Goal: Task Accomplishment & Management: Complete application form

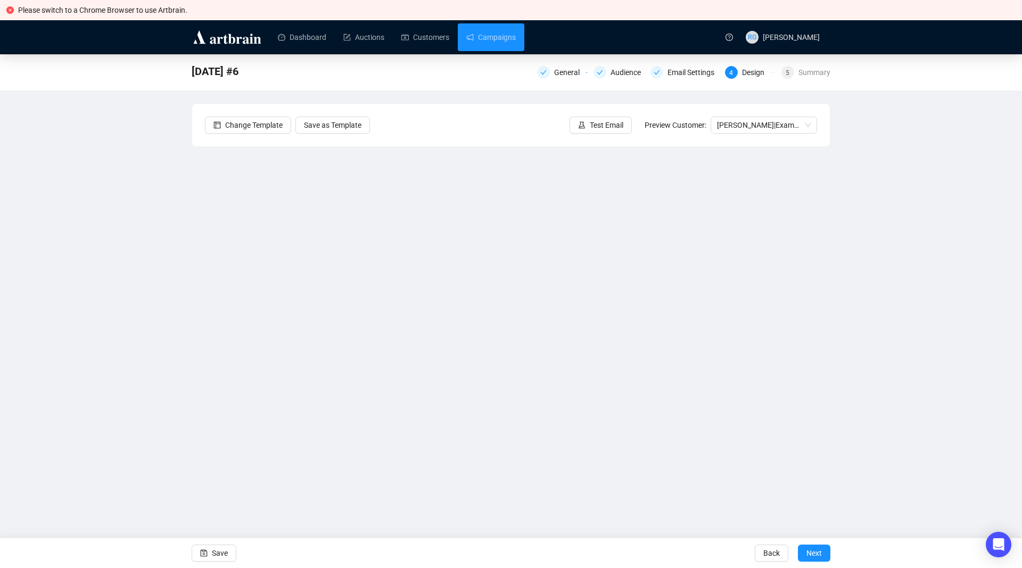
click at [499, 39] on link "Campaigns" at bounding box center [491, 37] width 50 height 28
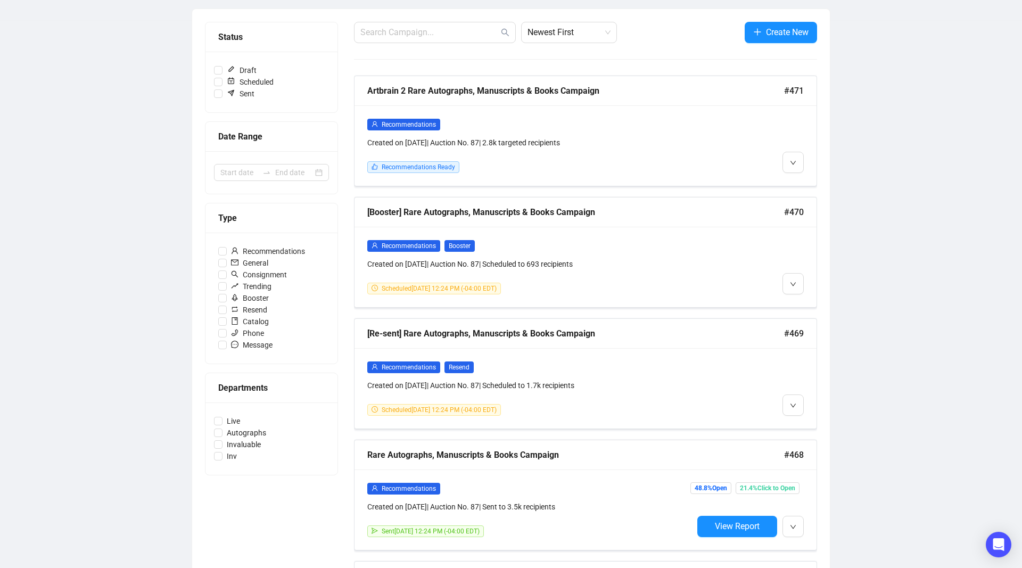
scroll to position [133, 0]
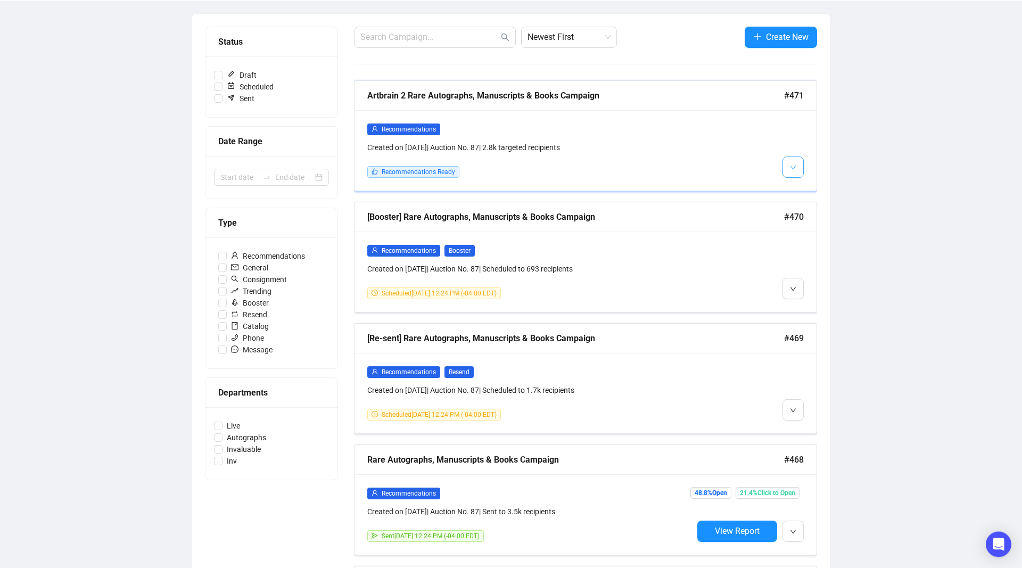
click at [791, 164] on span "button" at bounding box center [793, 167] width 6 height 13
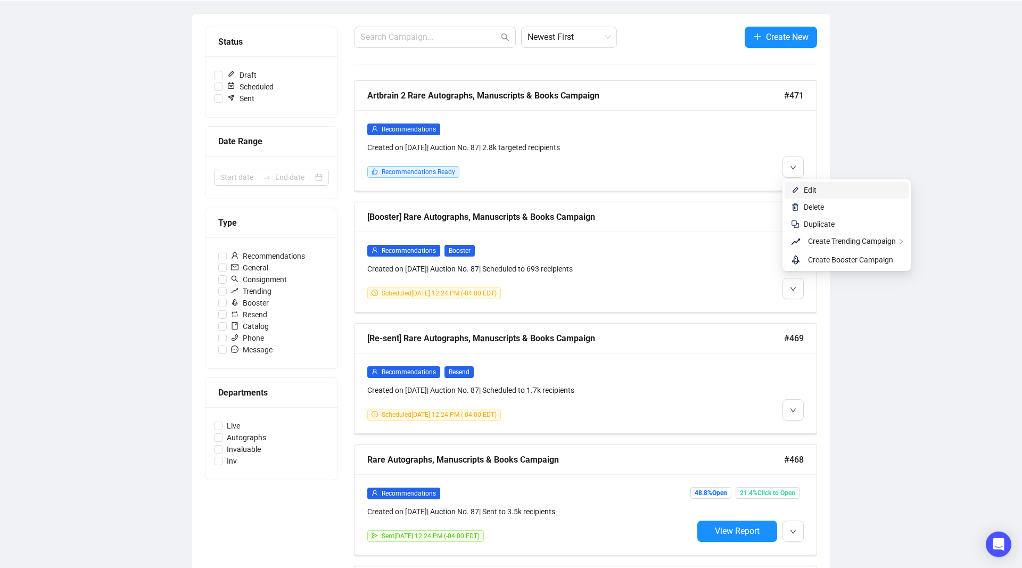
click at [804, 190] on span "Edit" at bounding box center [810, 190] width 13 height 9
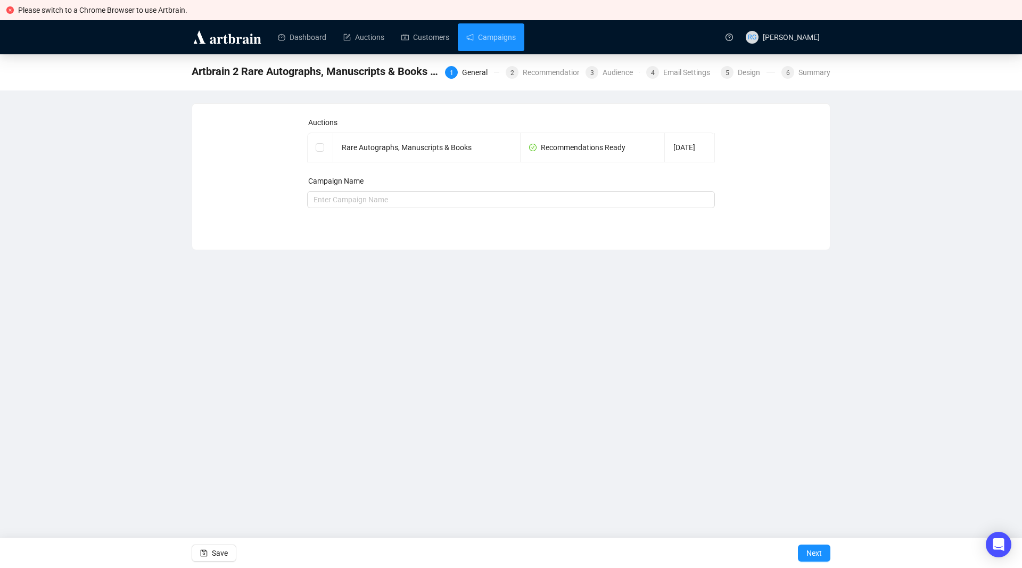
checkbox input "true"
type input "Artbrain 2 Rare Autographs, Manuscripts & Books Campaign"
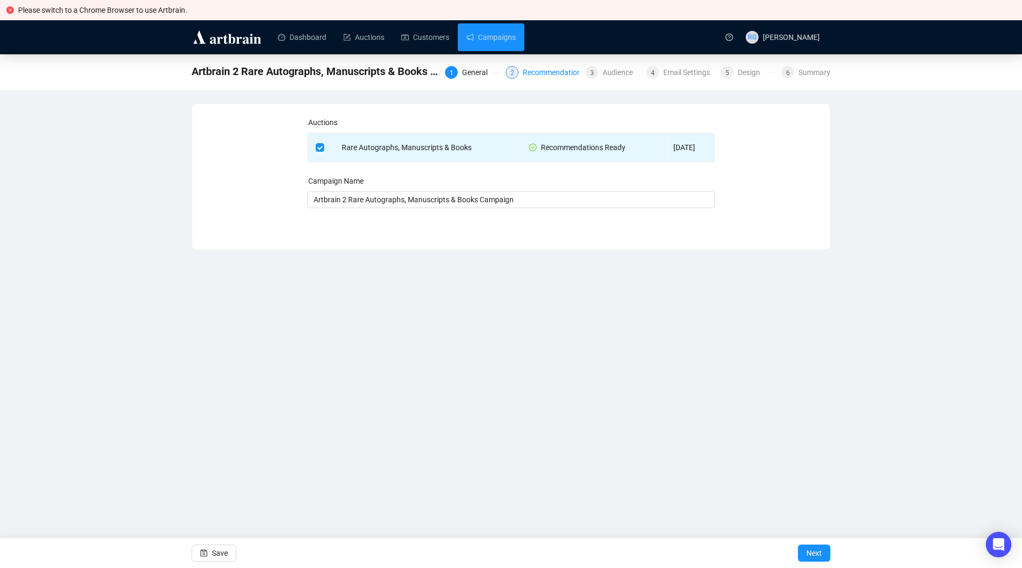
click at [534, 72] on div "Recommendations" at bounding box center [557, 72] width 69 height 13
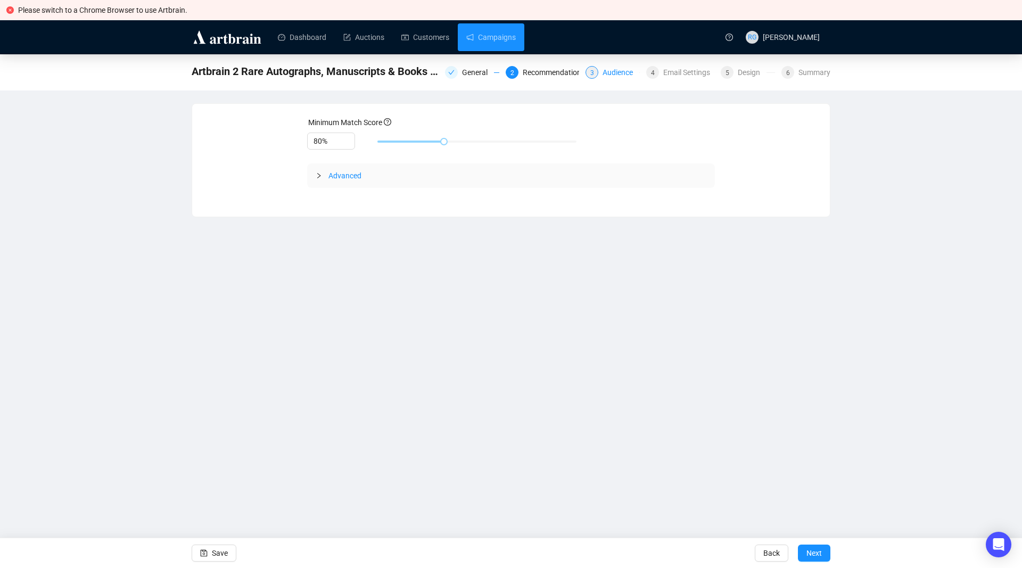
click at [622, 74] on div "Audience" at bounding box center [621, 72] width 37 height 13
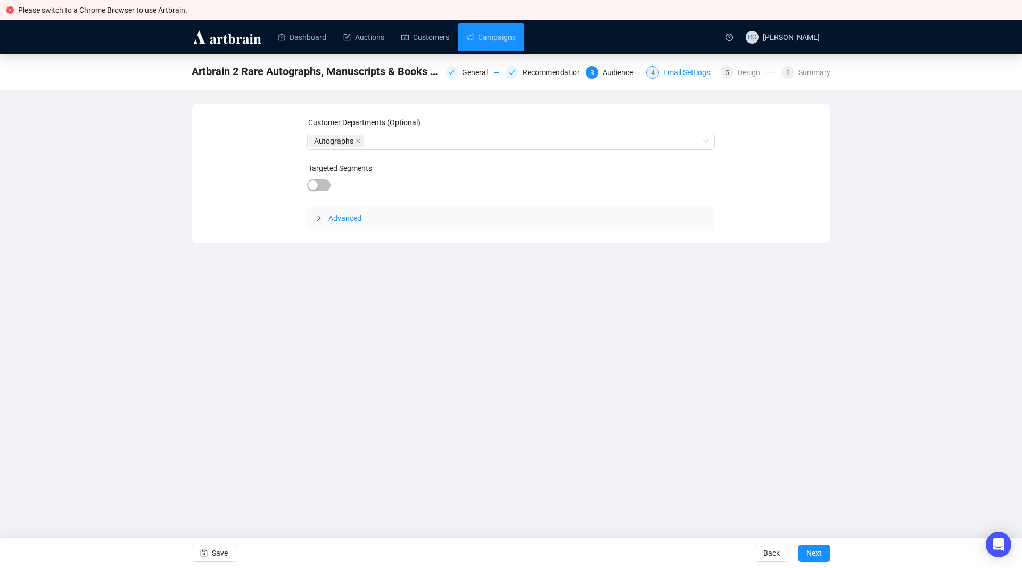
click at [680, 71] on div "Email Settings" at bounding box center [689, 72] width 53 height 13
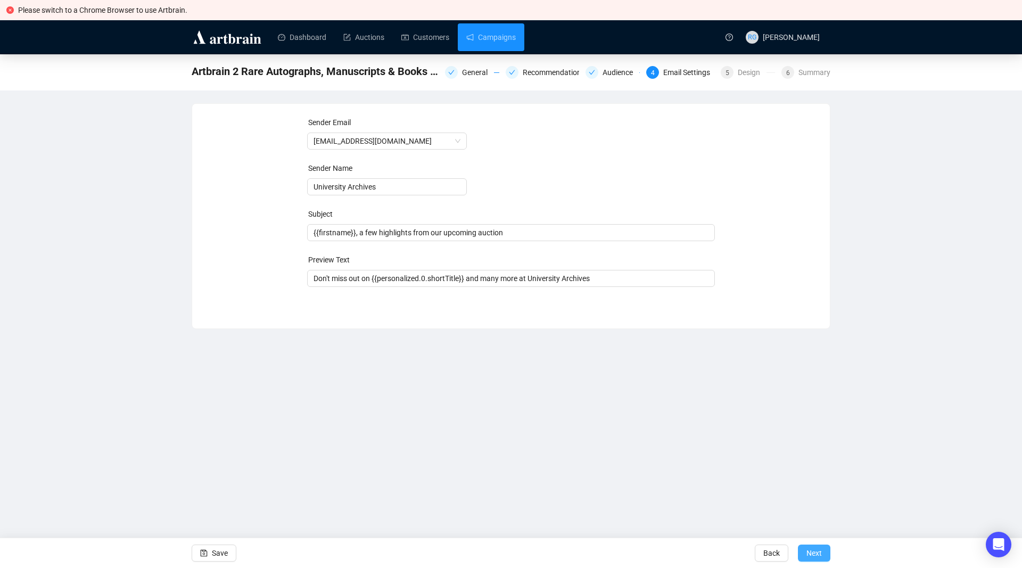
click at [820, 548] on span "Next" at bounding box center [813, 553] width 15 height 30
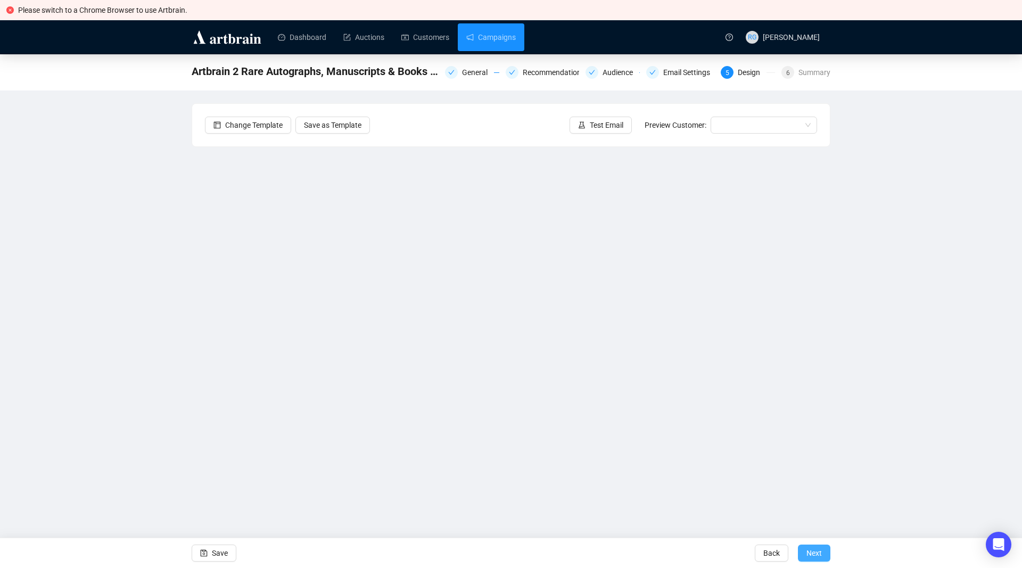
click at [820, 553] on span "Next" at bounding box center [813, 553] width 15 height 30
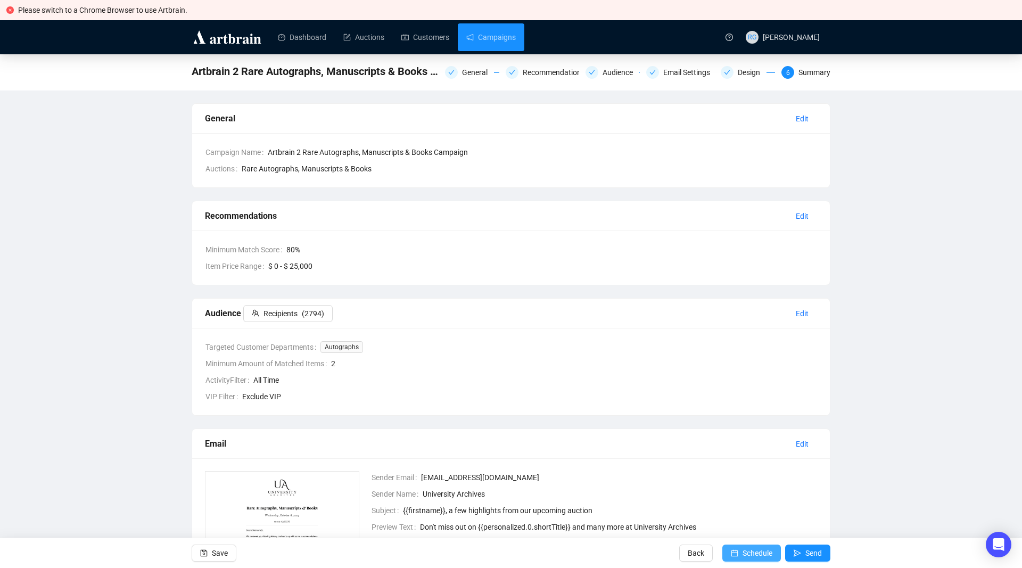
click at [753, 553] on span "Schedule" at bounding box center [758, 553] width 30 height 30
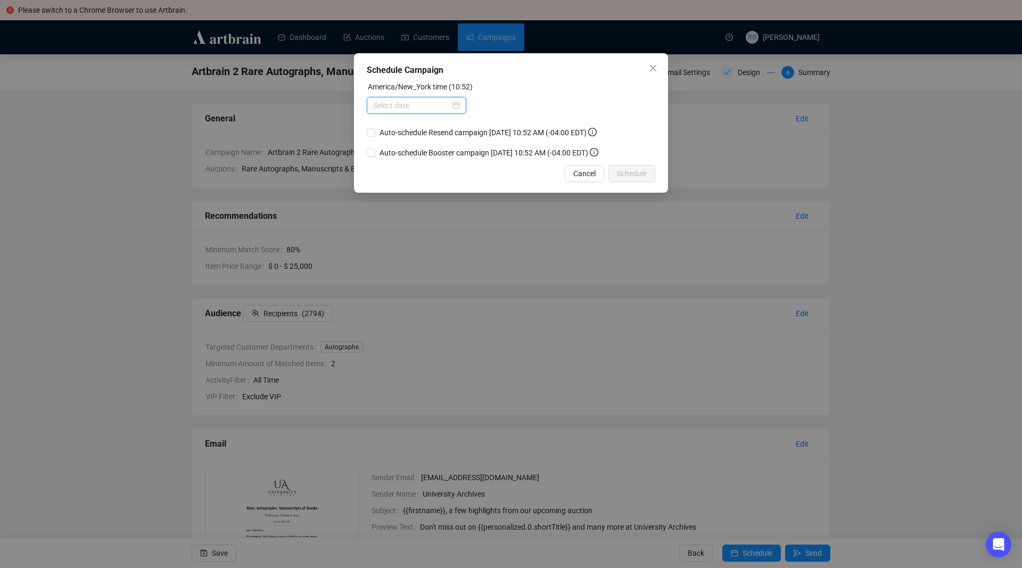
click at [405, 108] on input at bounding box center [411, 106] width 77 height 12
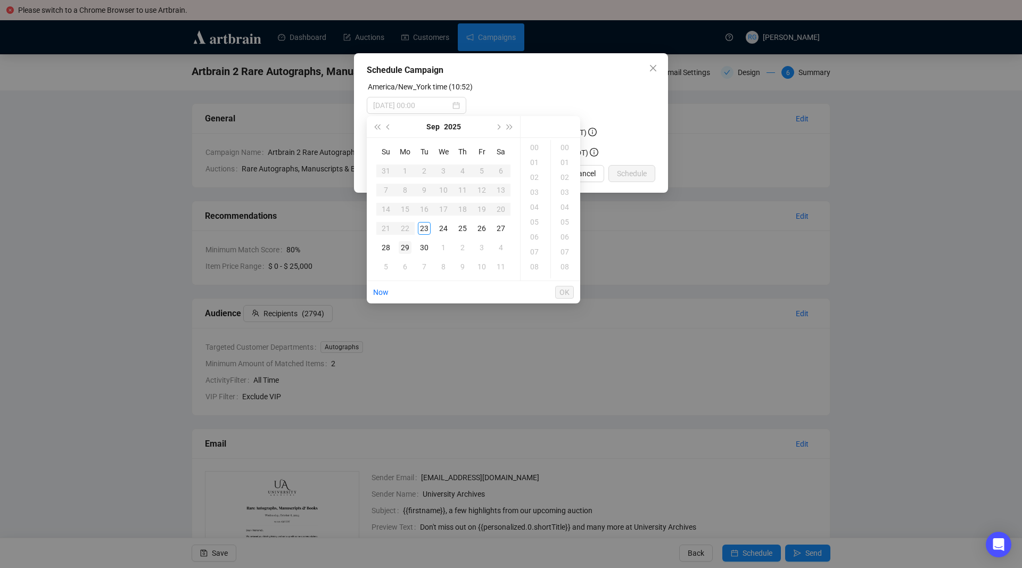
click at [405, 248] on div "29" at bounding box center [405, 247] width 13 height 13
click at [533, 233] on div "11" at bounding box center [536, 233] width 26 height 15
click at [561, 190] on div "03" at bounding box center [566, 192] width 26 height 15
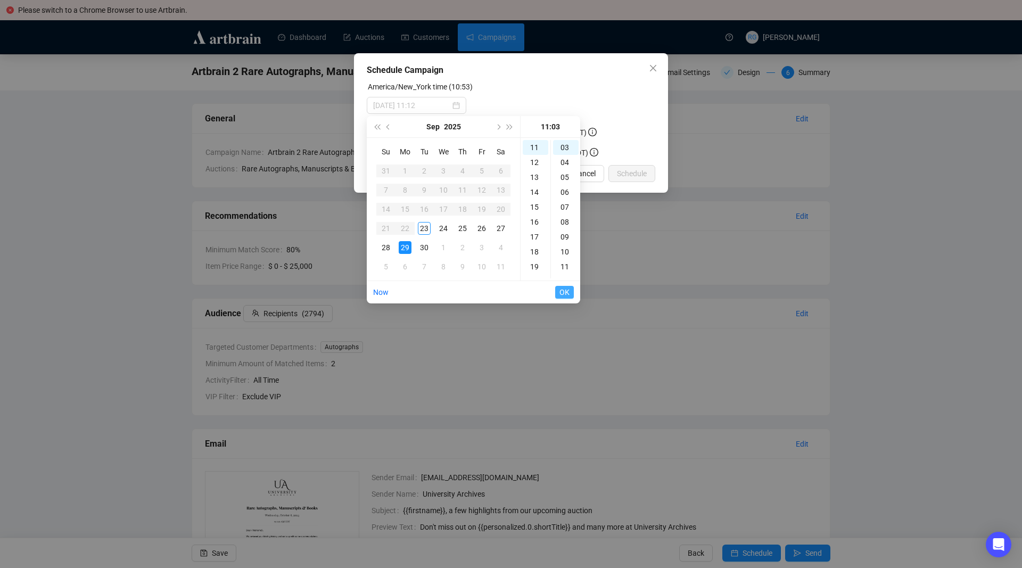
type input "[DATE] 11:03"
click at [563, 292] on span "OK" at bounding box center [564, 292] width 10 height 20
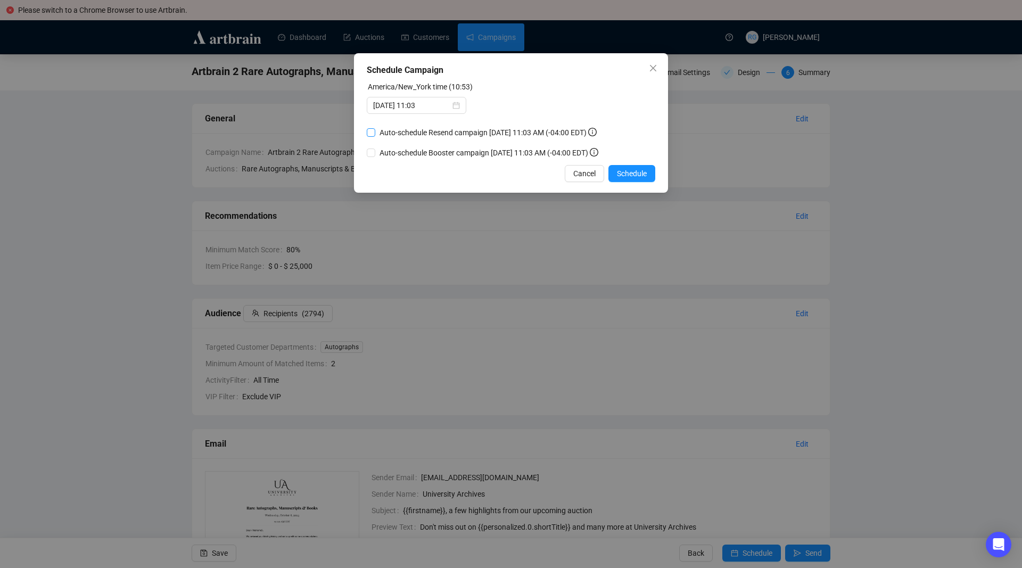
click at [370, 132] on input "Auto-schedule Resend campaign [DATE] 11:03 AM (-04:00 EDT)" at bounding box center [371, 132] width 9 height 9
checkbox input "true"
click at [372, 151] on input "Auto-schedule Booster campaign [DATE] 11:03 AM (-04:00 EDT)" at bounding box center [371, 153] width 9 height 9
checkbox input "true"
click at [621, 175] on span "Schedule" at bounding box center [632, 174] width 30 height 12
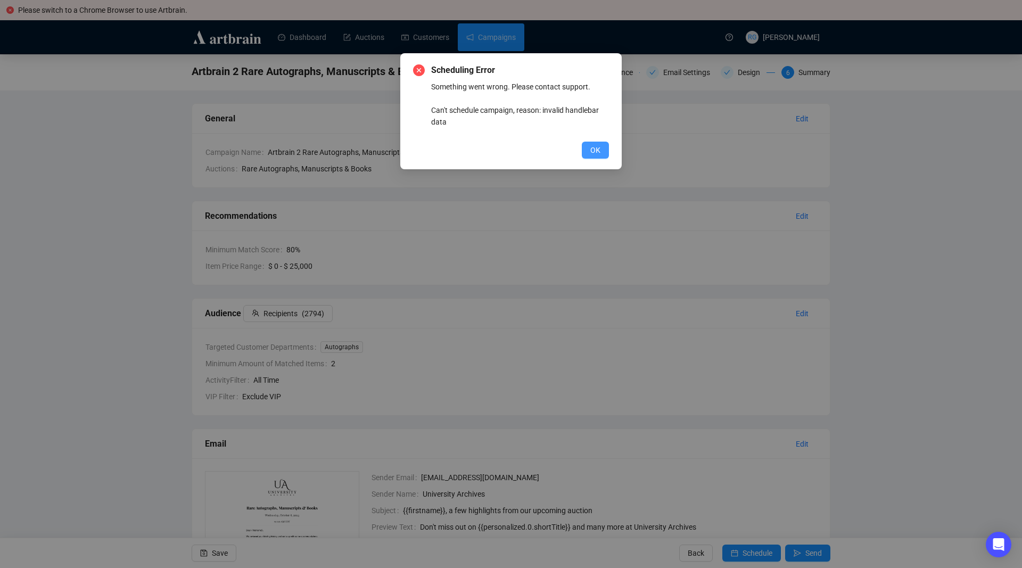
click at [602, 151] on button "OK" at bounding box center [595, 150] width 27 height 17
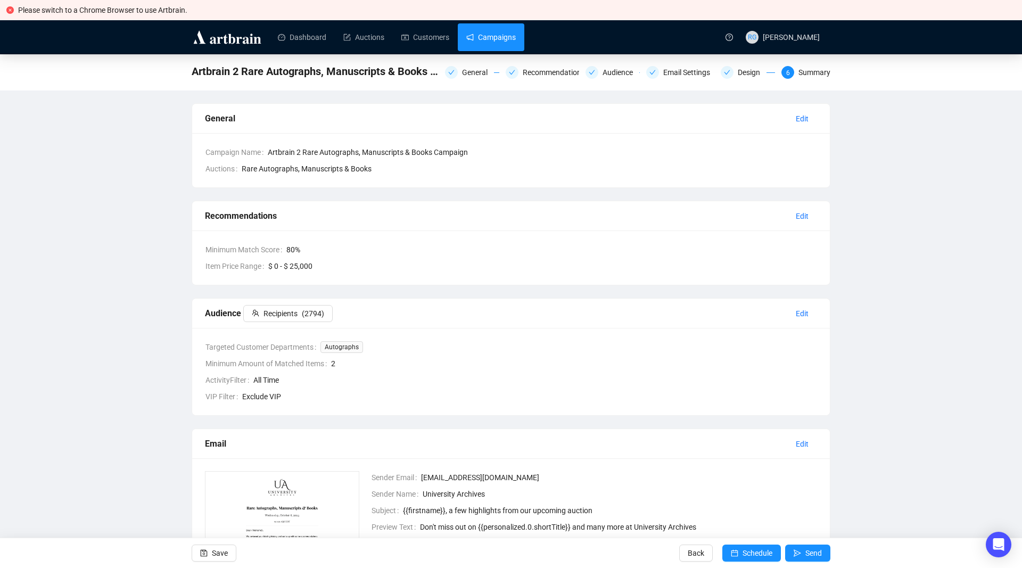
click at [473, 33] on link "Campaigns" at bounding box center [491, 37] width 50 height 28
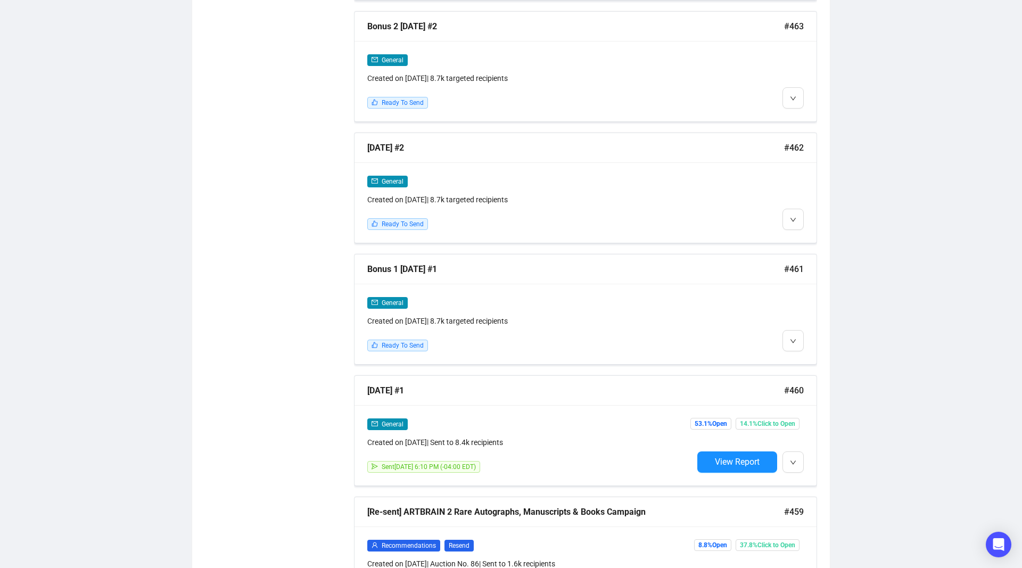
scroll to position [1190, 0]
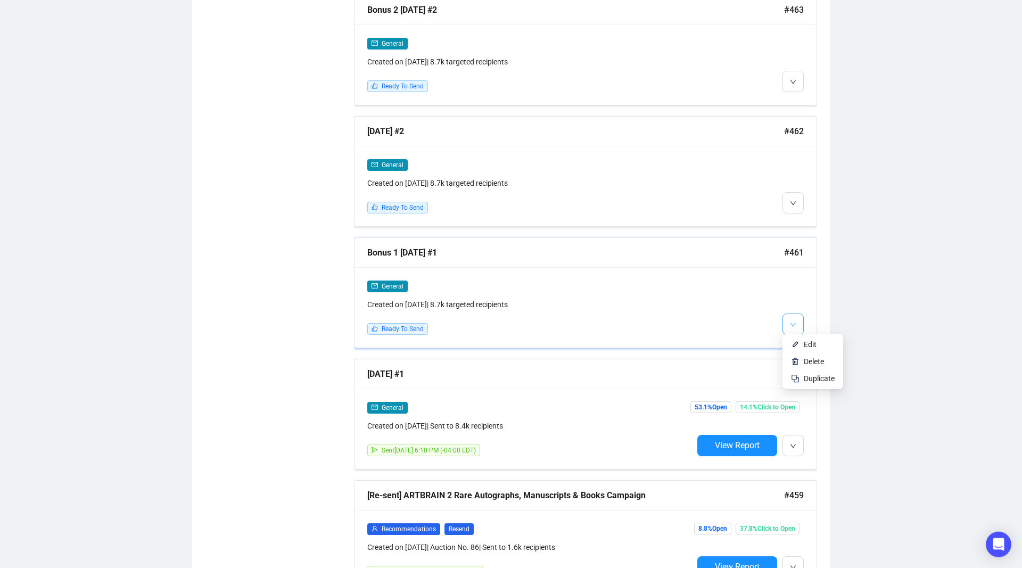
click at [794, 322] on icon "down" at bounding box center [793, 325] width 6 height 6
click at [803, 348] on li "Edit" at bounding box center [813, 344] width 56 height 17
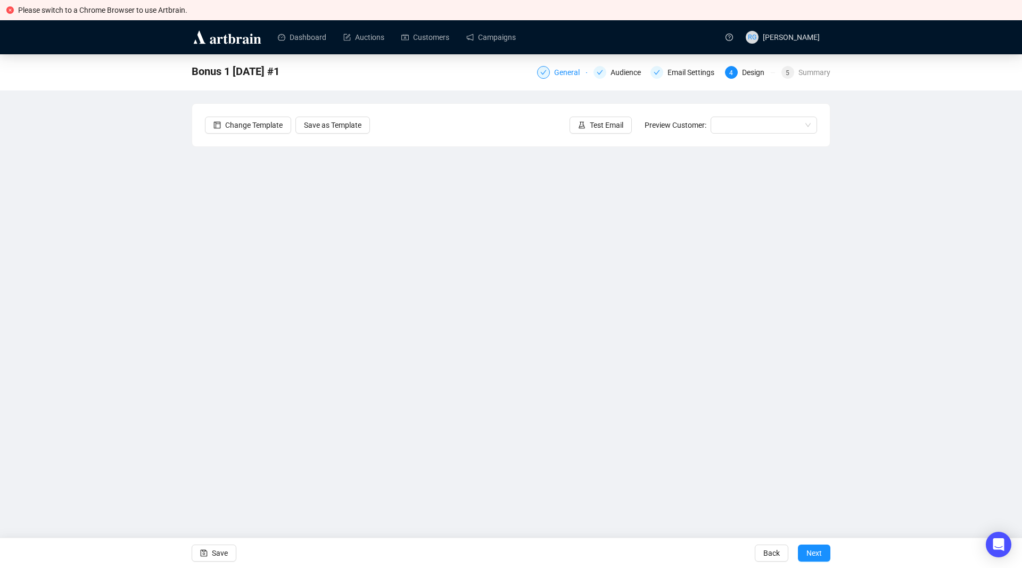
click at [574, 74] on div "General" at bounding box center [570, 72] width 32 height 13
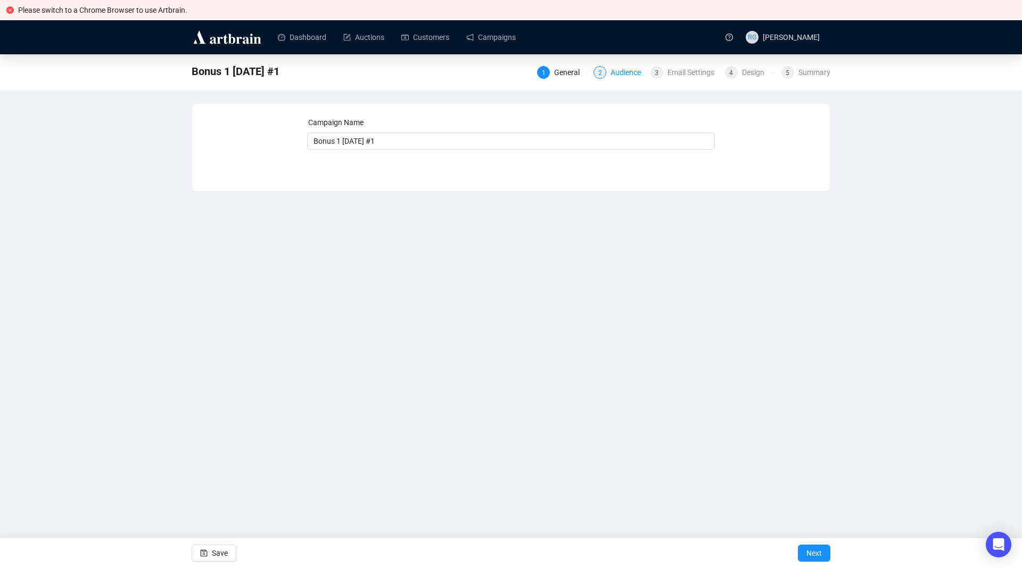
click at [616, 72] on div "Audience" at bounding box center [629, 72] width 37 height 13
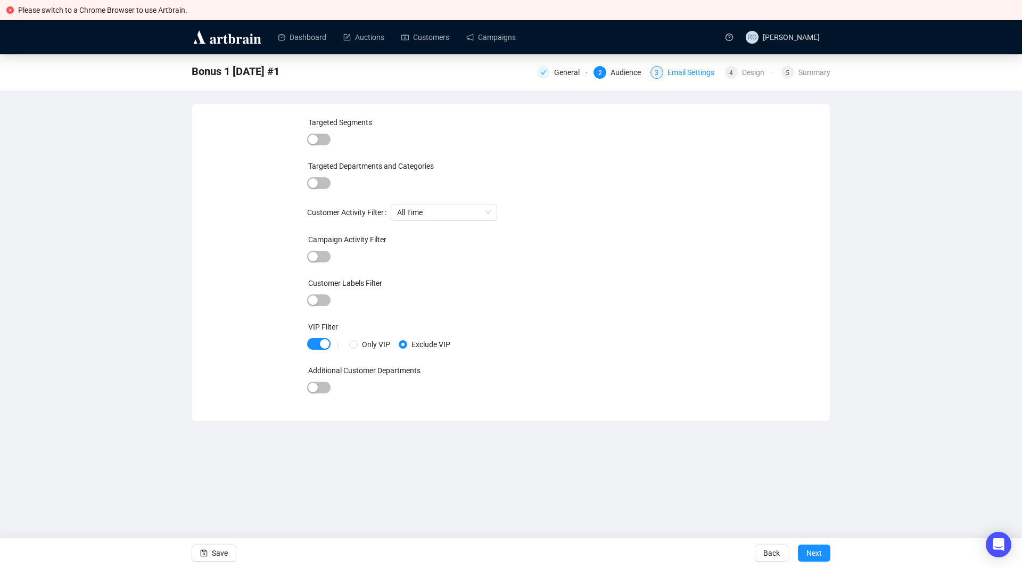
click at [686, 74] on div "Email Settings" at bounding box center [694, 72] width 53 height 13
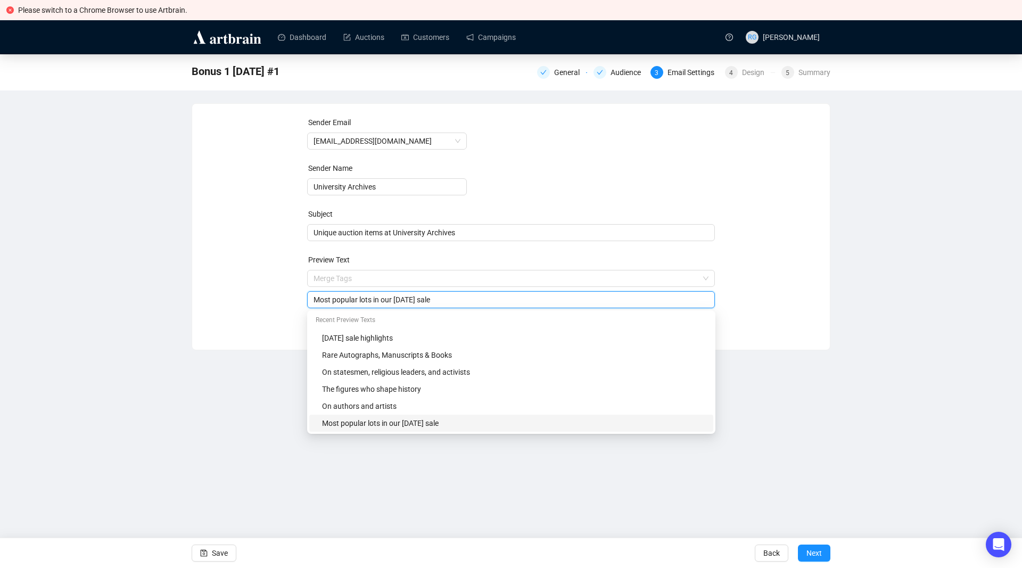
drag, startPoint x: 466, startPoint y: 283, endPoint x: 311, endPoint y: 287, distance: 155.5
click at [314, 294] on input "Most popular lots in our [DATE] sale" at bounding box center [512, 300] width 396 height 12
click at [492, 232] on input "Unique auction items at University Archives" at bounding box center [512, 233] width 396 height 12
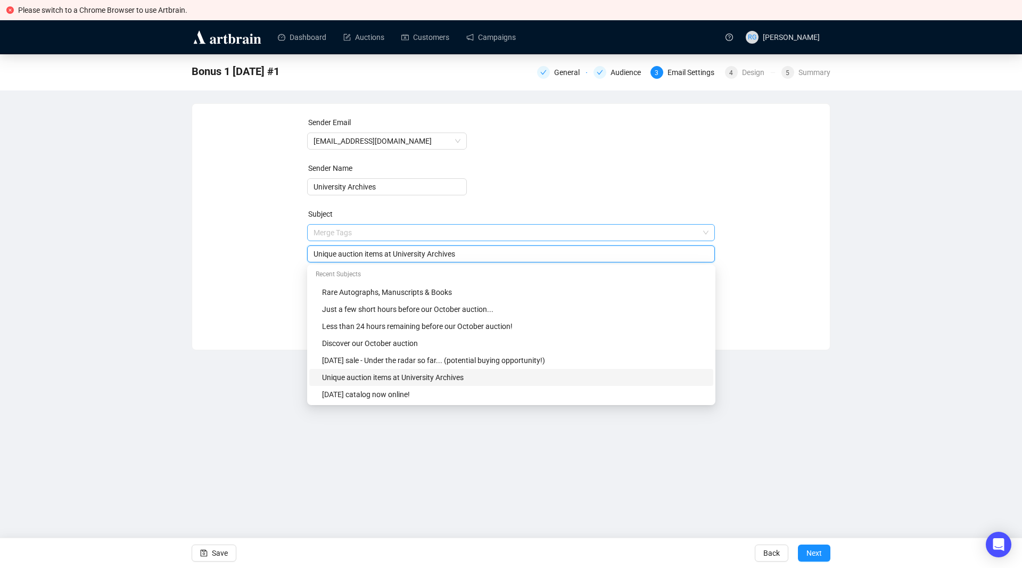
paste input "Most popular lots in our [DATE] sale"
drag, startPoint x: 456, startPoint y: 253, endPoint x: 294, endPoint y: 251, distance: 161.3
click at [314, 251] on input "Unique auction items at University ArchivesMost popular lots in our [DATE] sale" at bounding box center [512, 254] width 396 height 12
type input "Most popular lots in our [DATE] sale"
click at [266, 311] on div "Sender Email [EMAIL_ADDRESS][DOMAIN_NAME] Sender Name University Archives Subje…" at bounding box center [511, 219] width 612 height 204
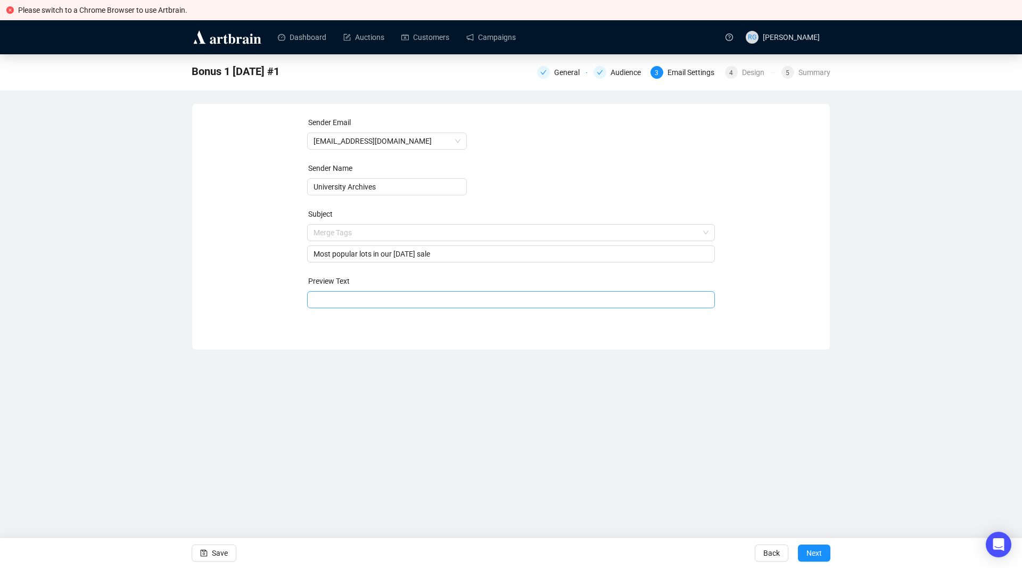
click at [326, 298] on input "search" at bounding box center [512, 300] width 396 height 16
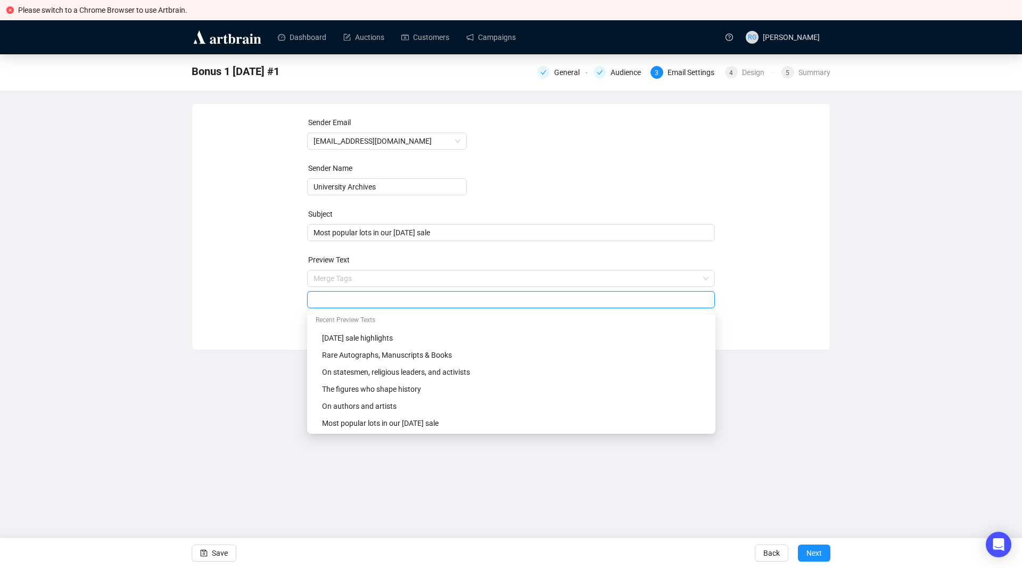
paste input "Unique auction items at University Archives"
type input "Unique auction items at University Archives"
click at [214, 553] on span "Save" at bounding box center [220, 553] width 16 height 30
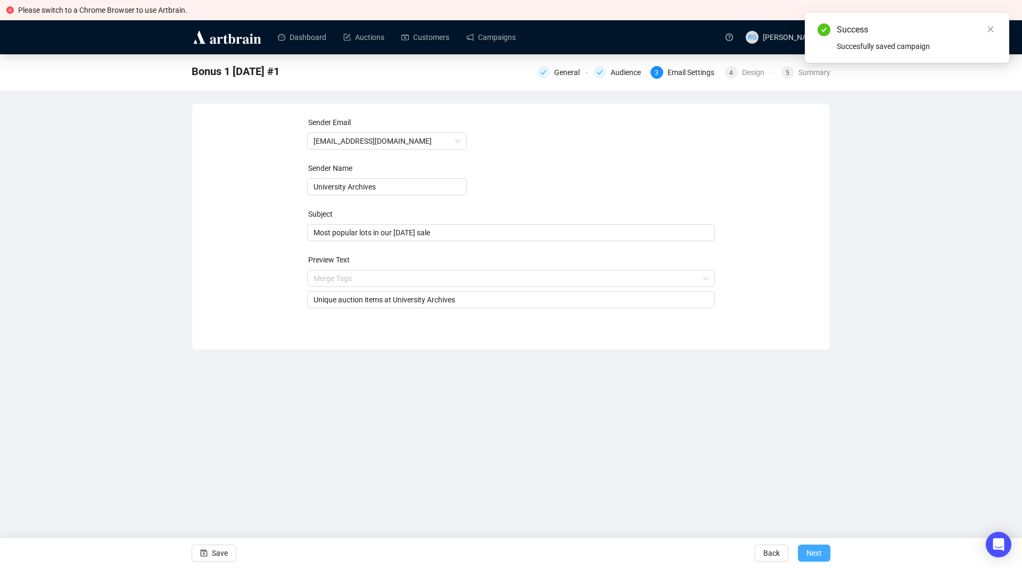
click at [815, 550] on span "Next" at bounding box center [813, 553] width 15 height 30
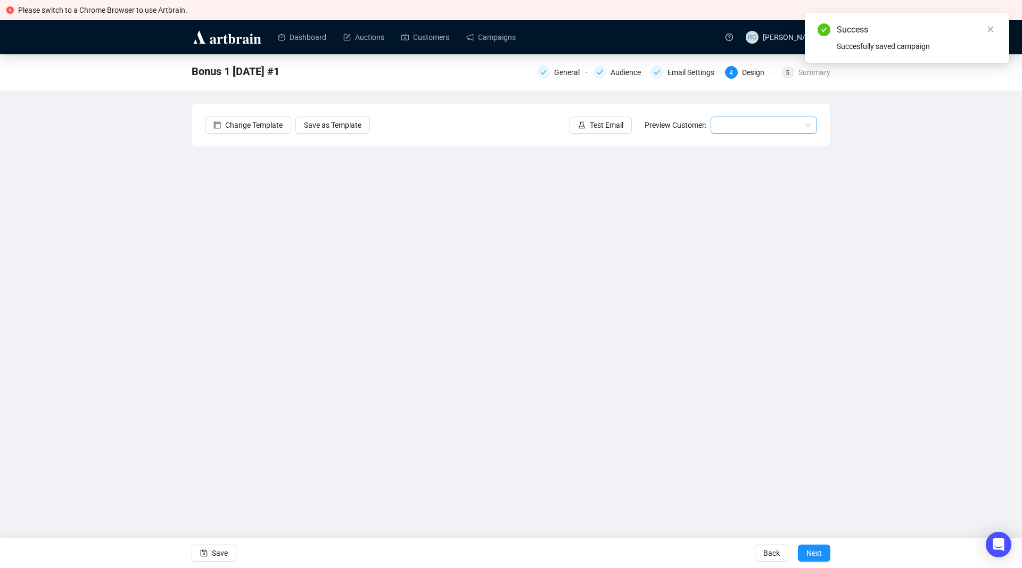
click at [782, 128] on input "search" at bounding box center [759, 125] width 84 height 16
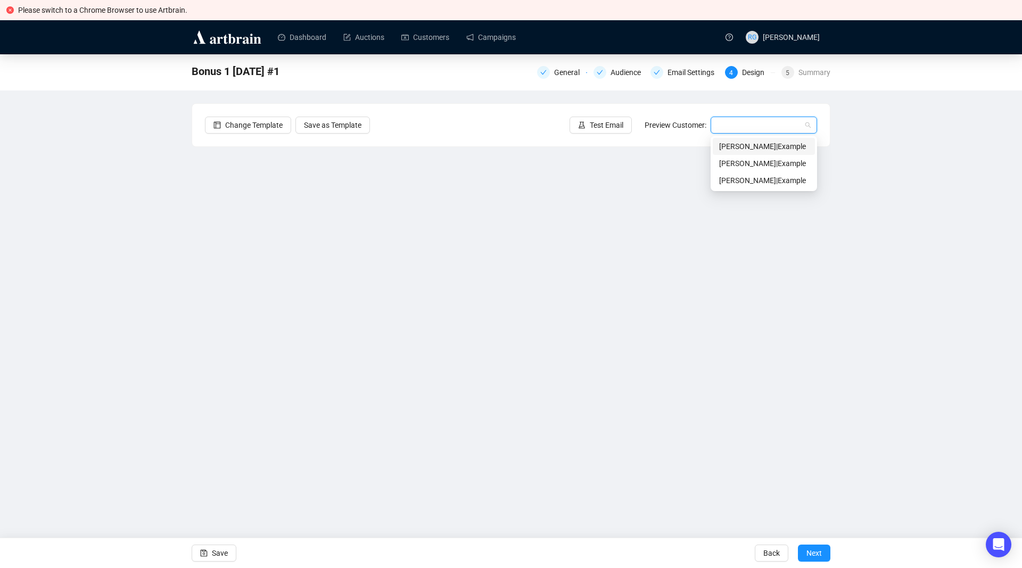
click at [745, 145] on div "[PERSON_NAME] | Example" at bounding box center [763, 147] width 89 height 12
click at [219, 549] on span "Save" at bounding box center [220, 553] width 16 height 30
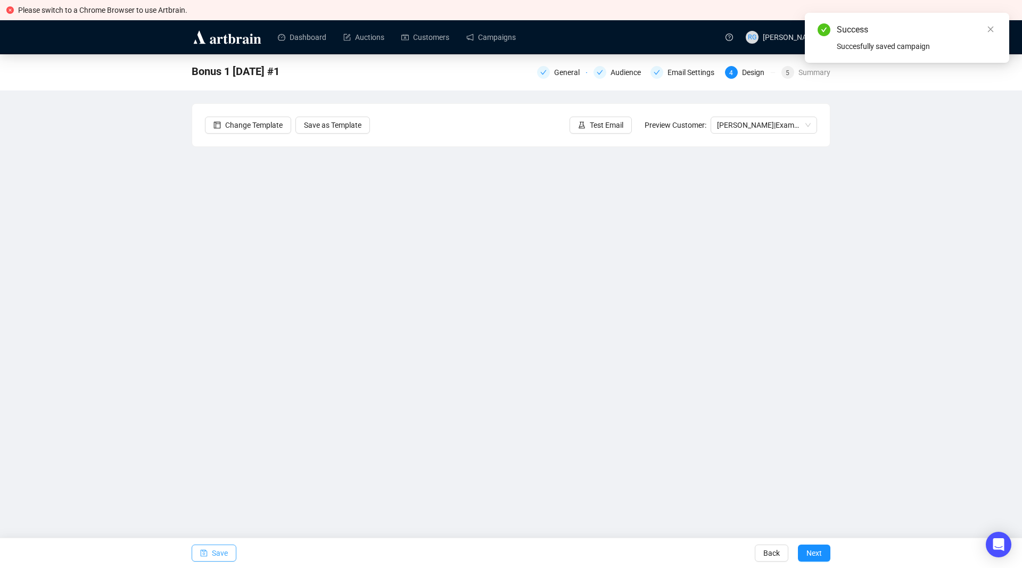
click at [220, 551] on span "Save" at bounding box center [220, 553] width 16 height 30
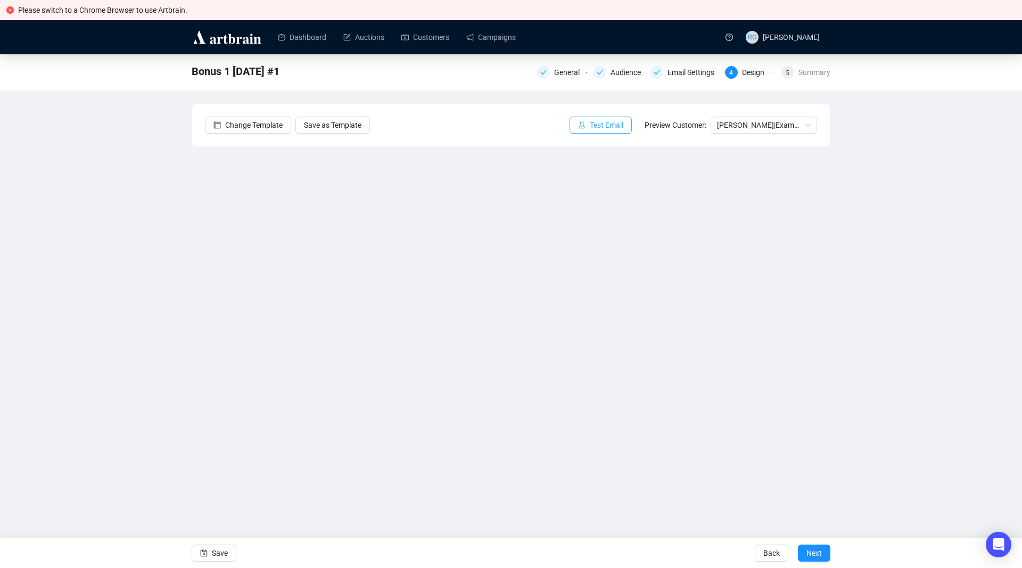
click at [603, 121] on span "Test Email" at bounding box center [607, 125] width 34 height 12
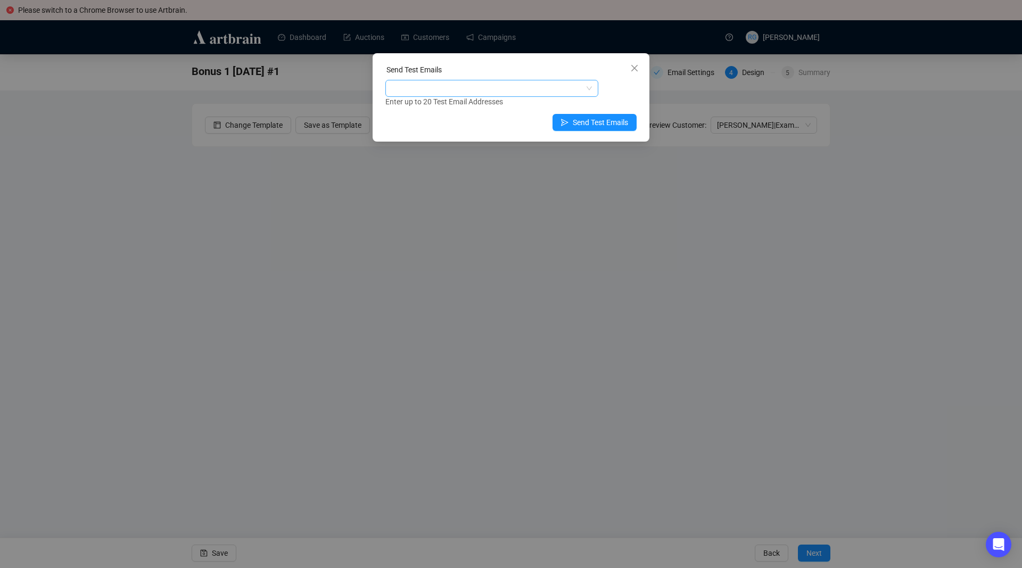
click at [423, 84] on div at bounding box center [486, 88] width 197 height 15
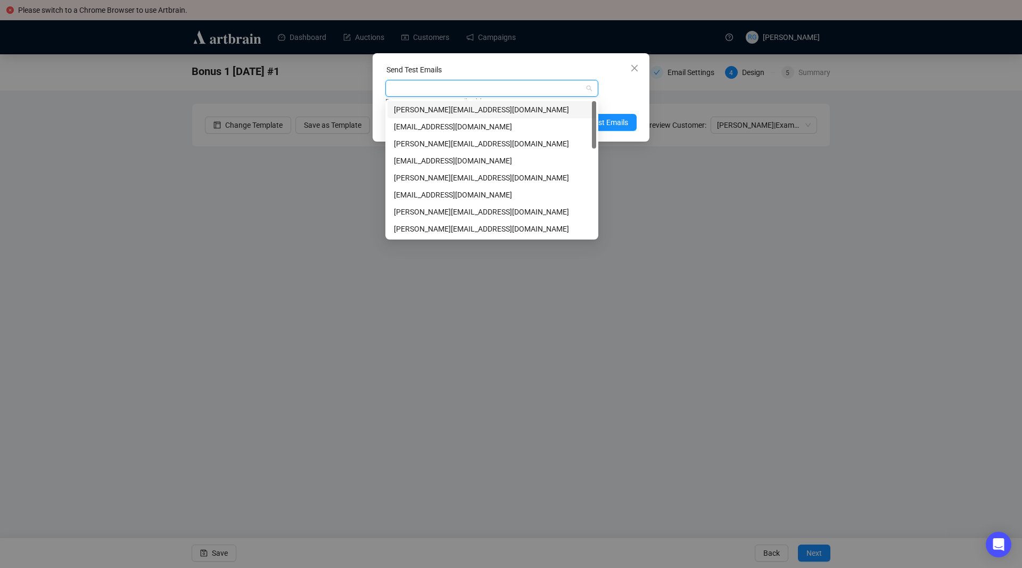
click at [425, 106] on div "[PERSON_NAME][EMAIL_ADDRESS][DOMAIN_NAME]" at bounding box center [492, 110] width 196 height 12
click at [414, 208] on div "[PERSON_NAME][EMAIL_ADDRESS][DOMAIN_NAME]" at bounding box center [492, 212] width 196 height 12
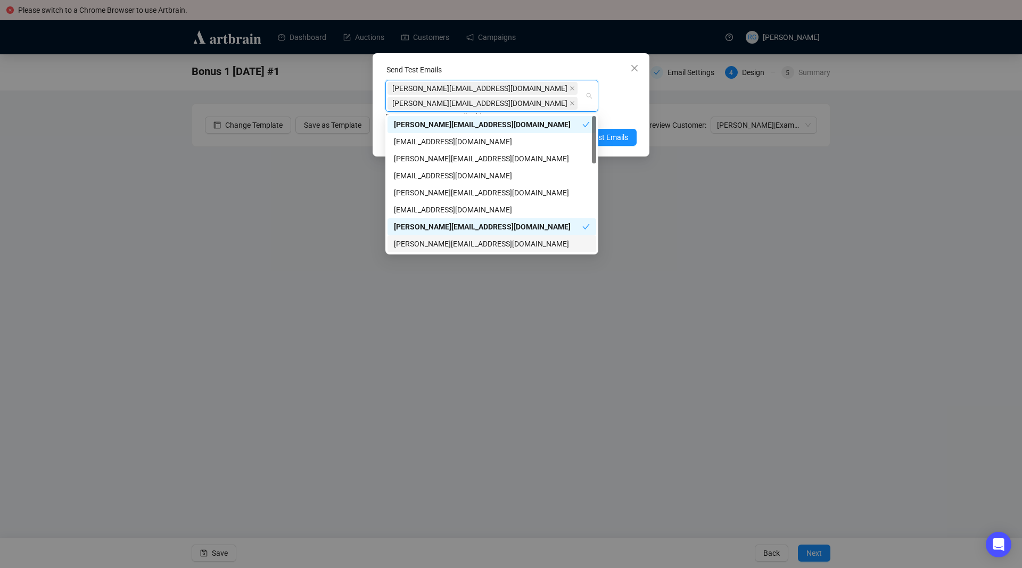
click at [415, 240] on div "[PERSON_NAME][EMAIL_ADDRESS][DOMAIN_NAME]" at bounding box center [492, 244] width 196 height 12
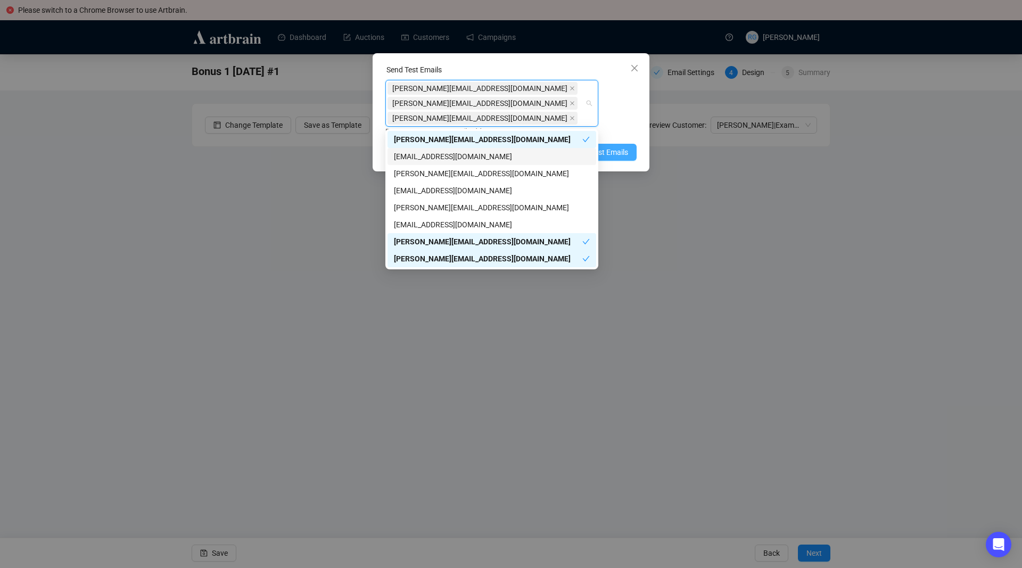
click at [613, 150] on span "Send Test Emails" at bounding box center [600, 152] width 55 height 12
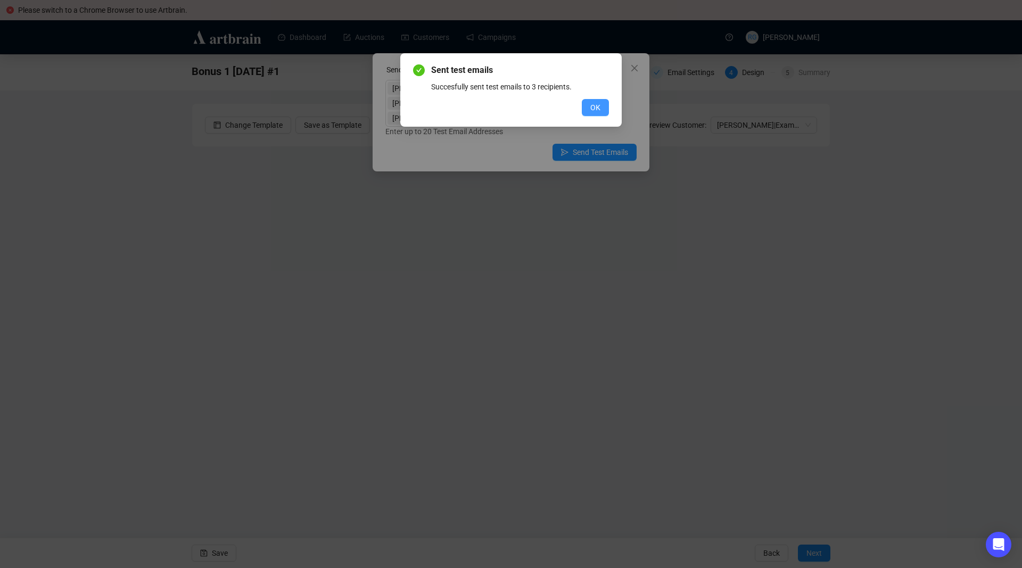
click at [598, 108] on span "OK" at bounding box center [595, 108] width 10 height 12
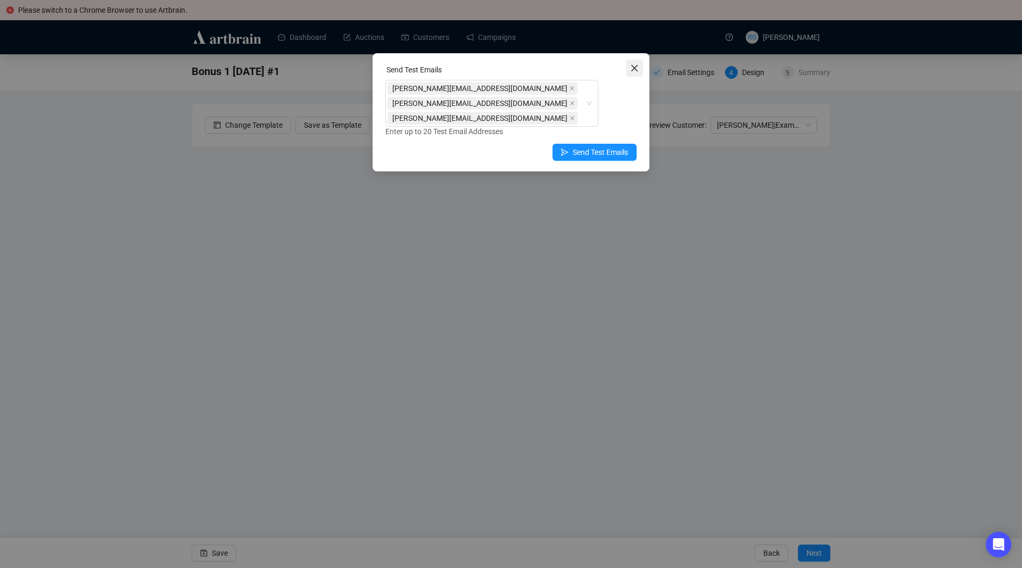
click at [631, 66] on icon "close" at bounding box center [634, 68] width 9 height 9
